Goal: Transaction & Acquisition: Purchase product/service

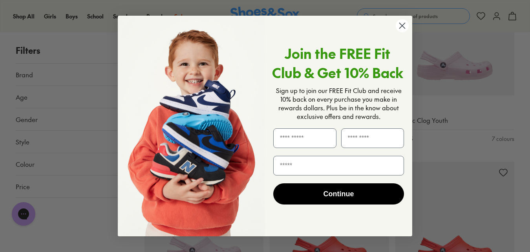
scroll to position [723, 0]
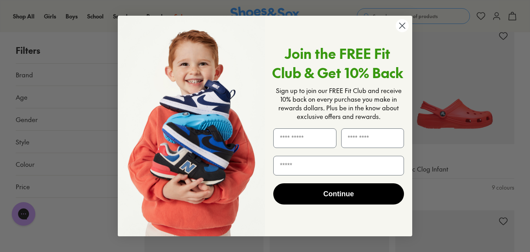
click at [406, 24] on circle "Close dialog" at bounding box center [402, 25] width 13 height 13
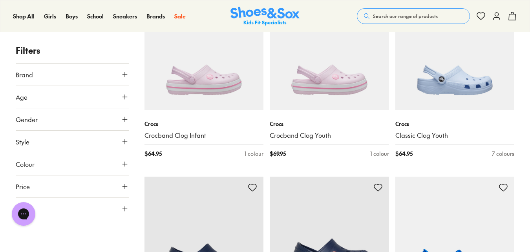
scroll to position [943, 0]
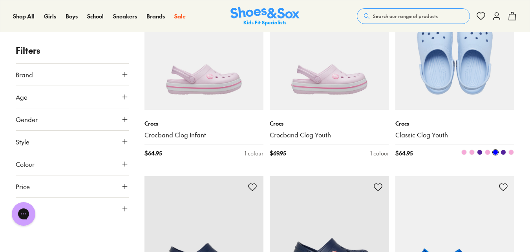
click at [466, 73] on img at bounding box center [455, 50] width 119 height 119
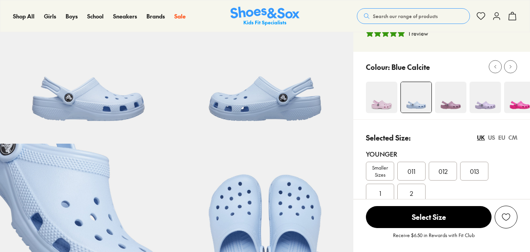
scroll to position [94, 0]
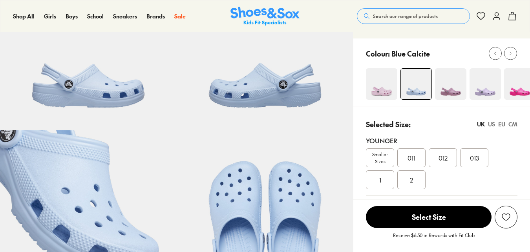
select select "*"
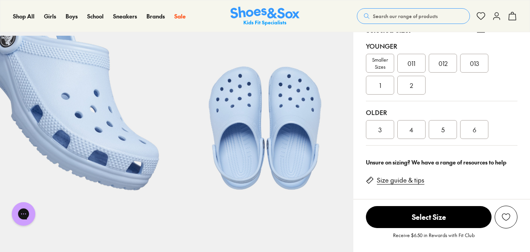
scroll to position [204, 0]
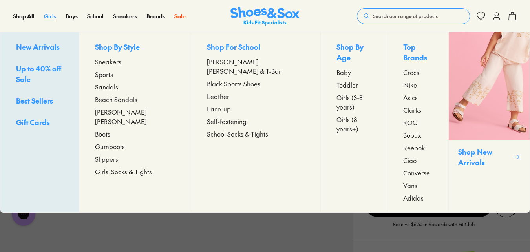
click at [55, 20] on span "Girls" at bounding box center [50, 16] width 12 height 8
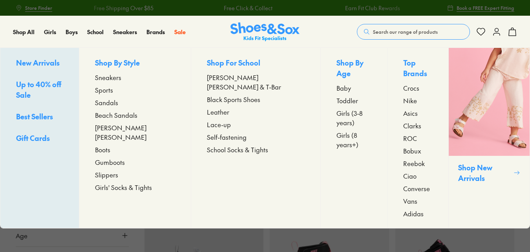
click at [403, 83] on span "Crocs" at bounding box center [411, 87] width 16 height 9
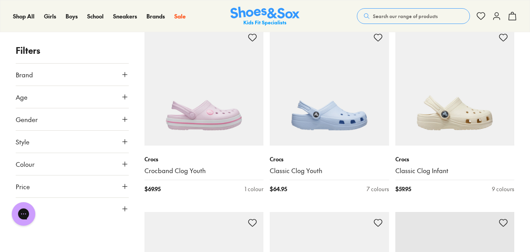
scroll to position [534, 0]
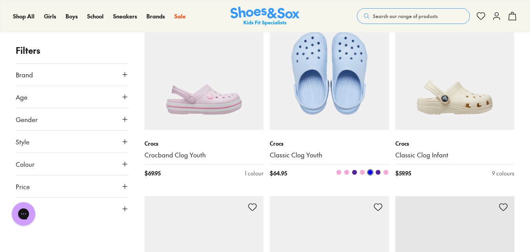
click at [329, 81] on img at bounding box center [329, 70] width 119 height 119
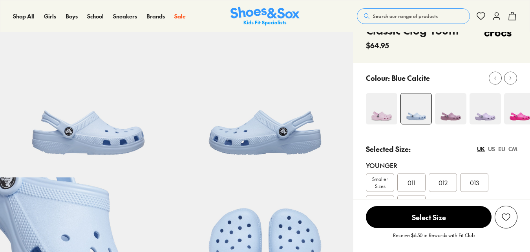
scroll to position [53, 0]
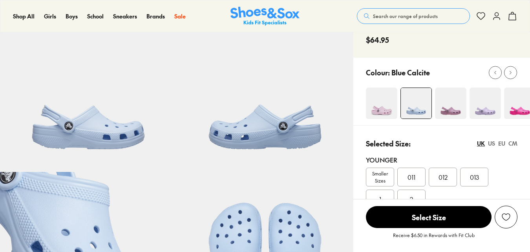
select select "*"
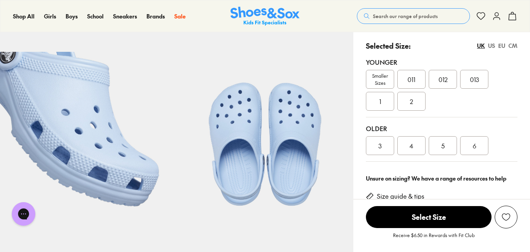
scroll to position [0, 0]
click at [451, 143] on div "5" at bounding box center [443, 145] width 28 height 19
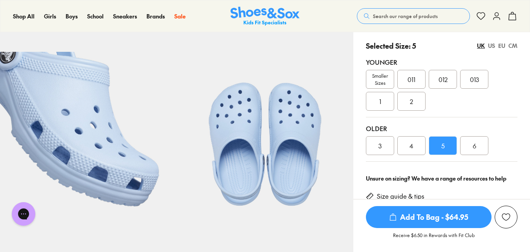
click at [445, 211] on span "Add To Bag - $64.95" at bounding box center [429, 217] width 126 height 22
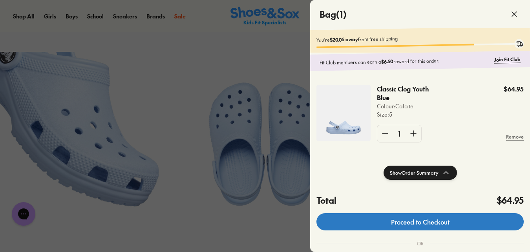
click at [463, 227] on link "Proceed to Checkout" at bounding box center [420, 221] width 207 height 17
